Goal: Information Seeking & Learning: Learn about a topic

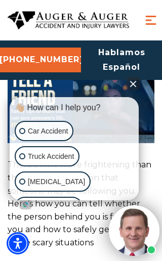
scroll to position [116, 0]
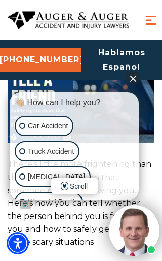
click at [143, 119] on img at bounding box center [81, 104] width 147 height 76
click at [139, 85] on button "Close Intaker Chat Widget" at bounding box center [133, 78] width 14 height 14
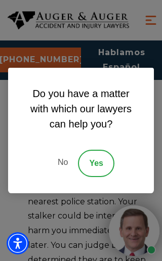
scroll to position [1390, 0]
click at [75, 177] on link "No" at bounding box center [63, 163] width 30 height 27
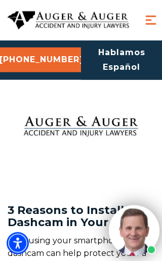
scroll to position [3152, 0]
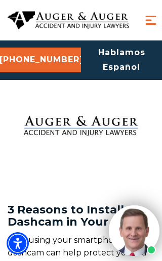
click at [112, 203] on link "3 Reasons to Install a Dashcam in Your Car" at bounding box center [71, 216] width 126 height 26
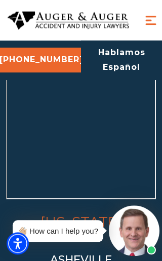
scroll to position [9127, 0]
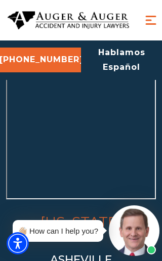
click at [149, 23] on span "Menu" at bounding box center [150, 20] width 15 height 15
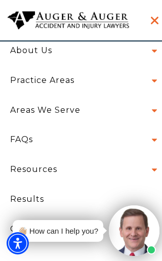
scroll to position [13, 0]
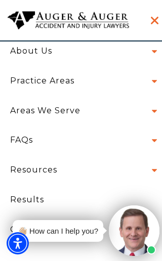
click at [63, 156] on link "Resources" at bounding box center [34, 170] width 62 height 30
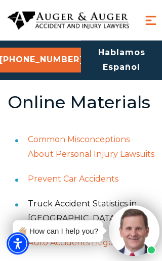
scroll to position [2066, 0]
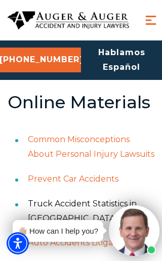
click at [99, 167] on li "Prevent Car Accidents" at bounding box center [91, 179] width 126 height 25
click at [96, 174] on link "Prevent Car Accidents" at bounding box center [73, 179] width 91 height 10
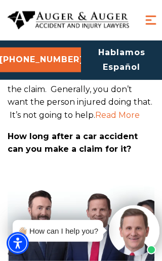
scroll to position [1275, 0]
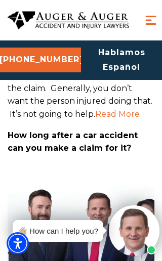
click at [115, 111] on span "Read More" at bounding box center [117, 114] width 44 height 10
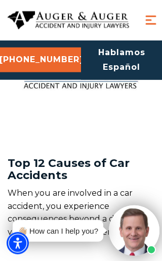
scroll to position [3700, 0]
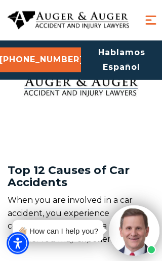
click at [85, 163] on link "Top 12 Causes of Car Accidents" at bounding box center [69, 176] width 122 height 26
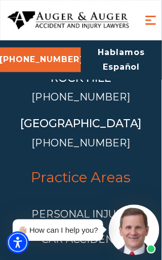
scroll to position [9036, 0]
